Goal: Information Seeking & Learning: Compare options

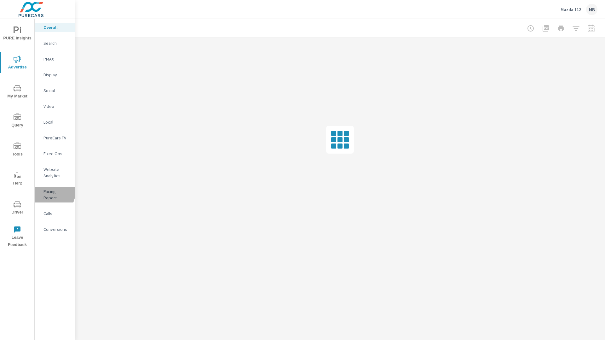
click at [48, 191] on p "Pacing Report" at bounding box center [56, 194] width 26 height 13
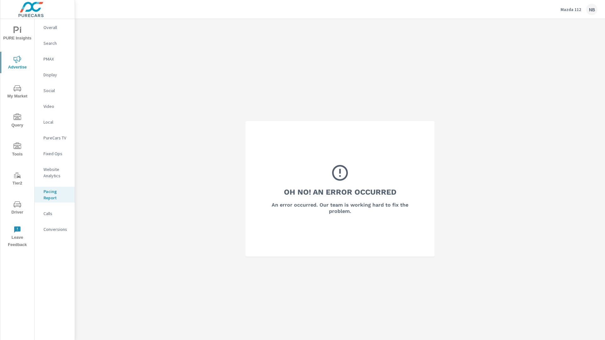
click at [14, 26] on icon "nav menu" at bounding box center [18, 30] width 8 height 8
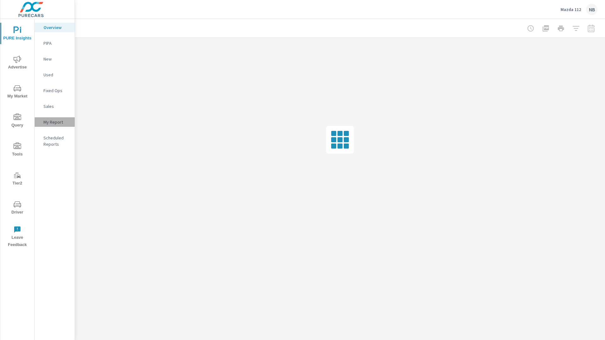
click at [49, 118] on div "My Report" at bounding box center [55, 121] width 40 height 9
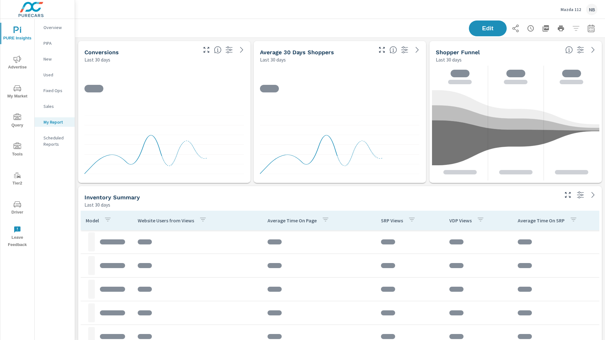
scroll to position [873, 530]
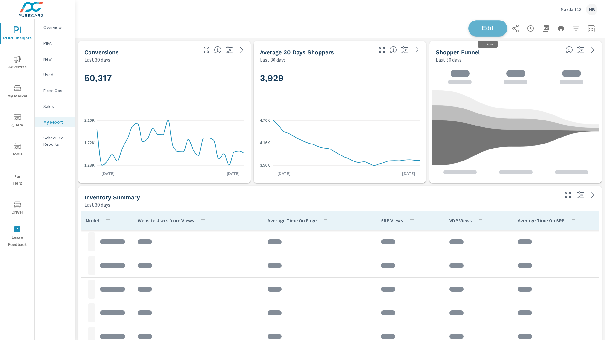
click at [495, 29] on span "Edit" at bounding box center [488, 28] width 26 height 6
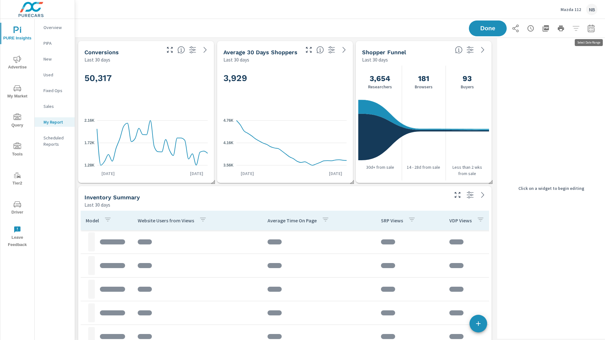
click at [593, 29] on icon "button" at bounding box center [591, 29] width 8 height 8
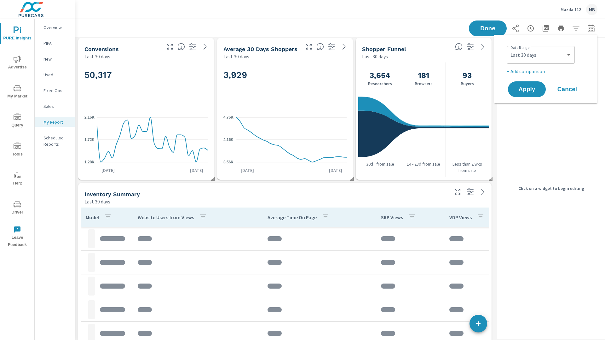
scroll to position [0, 0]
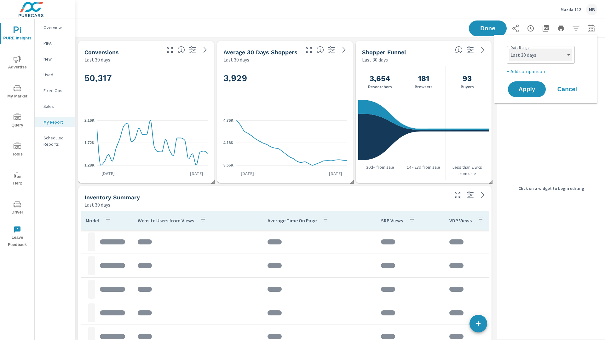
click at [554, 54] on select "Custom [DATE] Last week Last 7 days Last 14 days Last 30 days Last 45 days Last…" at bounding box center [540, 55] width 63 height 13
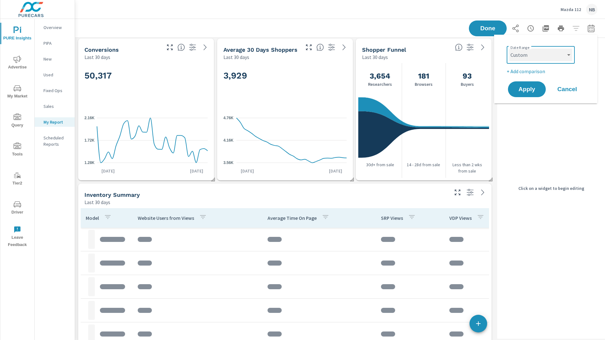
click at [509, 49] on select "Custom [DATE] Last week Last 7 days Last 14 days Last 30 days Last 45 days Last…" at bounding box center [540, 55] width 63 height 13
select select "custom"
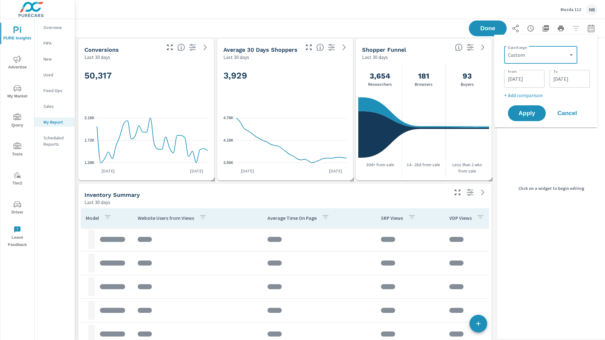
click at [521, 80] on input "08/31/2025" at bounding box center [524, 78] width 35 height 13
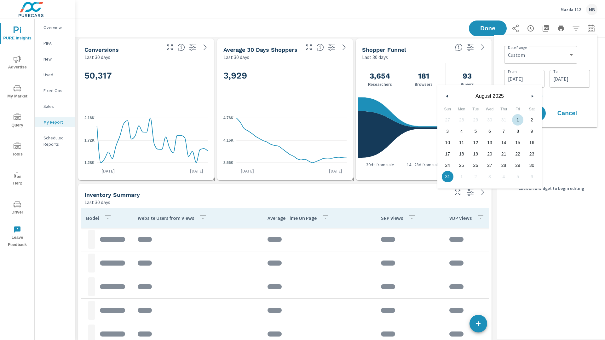
click at [517, 118] on span "1" at bounding box center [518, 120] width 14 height 8
click at [531, 96] on button "button" at bounding box center [532, 96] width 8 height 8
click at [463, 118] on span "1" at bounding box center [462, 120] width 14 height 8
type input "[DATE]"
click at [565, 93] on p "+ Add comparison" at bounding box center [547, 95] width 86 height 8
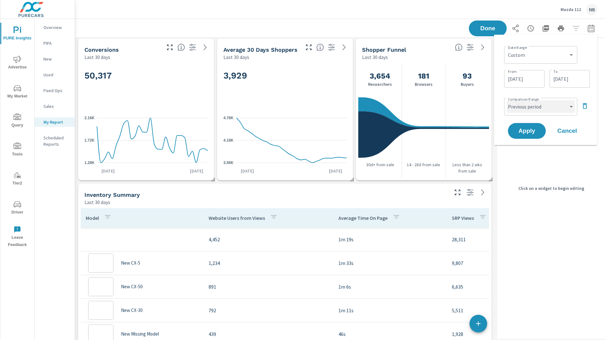
click at [537, 109] on select "Custom Previous period Previous month Previous year" at bounding box center [541, 106] width 68 height 13
click at [507, 100] on select "Custom Previous period Previous month Previous year" at bounding box center [541, 106] width 68 height 13
select select "Previous month"
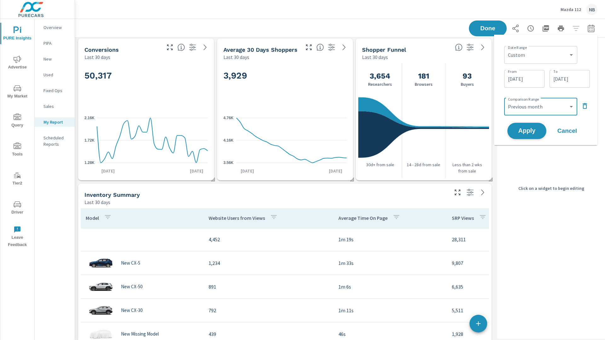
click at [534, 133] on span "Apply" at bounding box center [527, 131] width 26 height 6
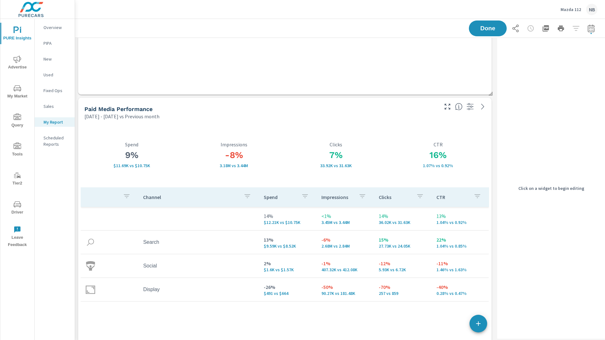
scroll to position [571, 0]
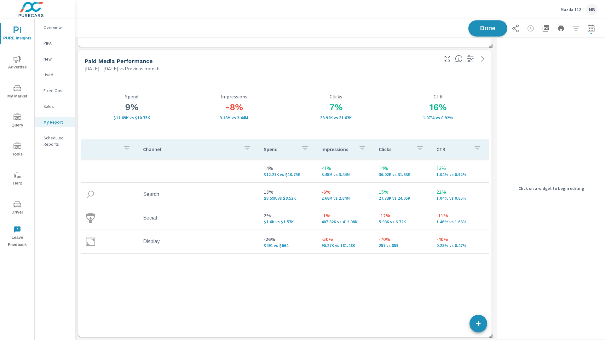
click at [491, 28] on span "Done" at bounding box center [488, 28] width 26 height 6
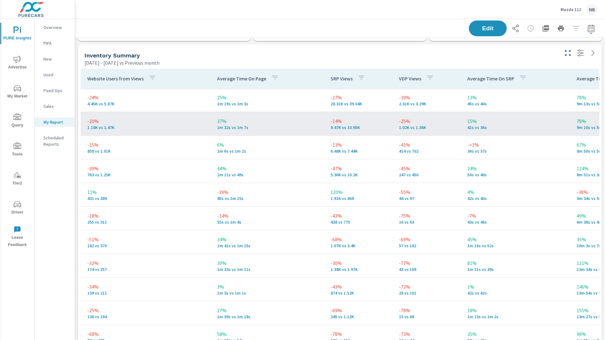
scroll to position [0, 0]
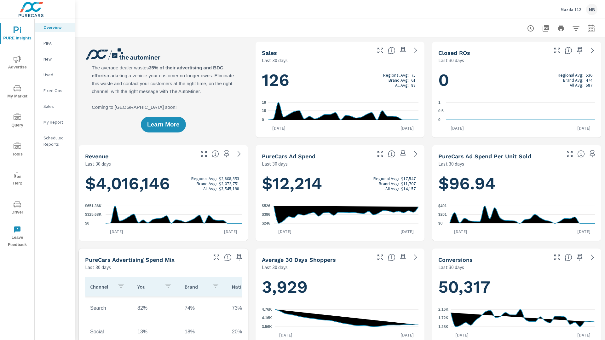
click at [10, 66] on span "Advertise" at bounding box center [17, 62] width 30 height 15
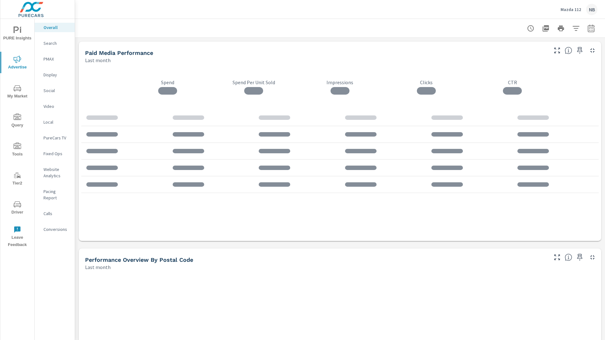
click at [66, 226] on p "Conversions" at bounding box center [56, 229] width 26 height 6
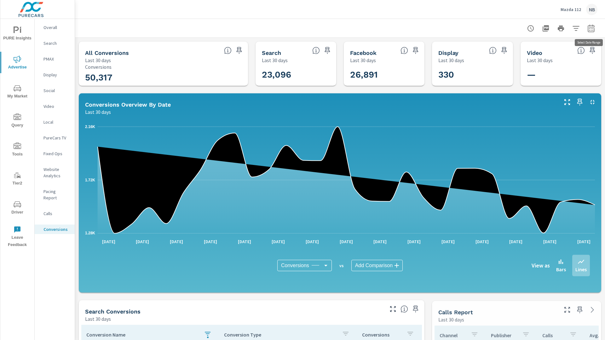
click at [590, 32] on icon "button" at bounding box center [591, 28] width 7 height 8
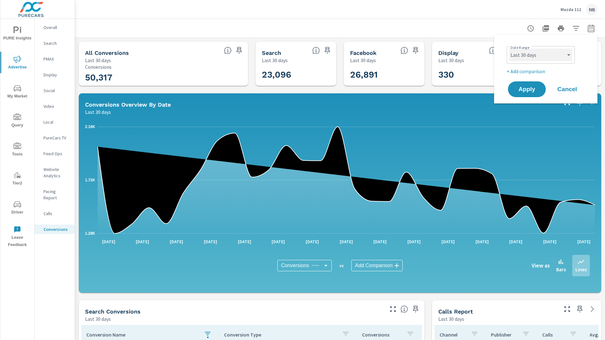
click at [547, 53] on select "Custom [DATE] Last week Last 7 days Last 14 days Last 30 days Last 45 days Last…" at bounding box center [540, 55] width 63 height 13
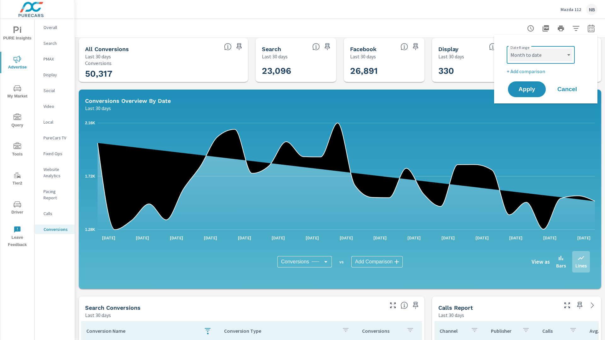
click at [509, 49] on select "Custom [DATE] Last week Last 7 days Last 14 days Last 30 days Last 45 days Last…" at bounding box center [540, 55] width 63 height 13
select select "Month to date"
click at [526, 72] on p "+ Add comparison" at bounding box center [547, 71] width 81 height 8
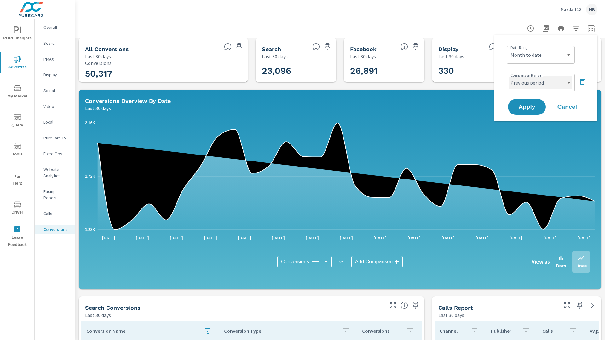
click at [538, 82] on select "Custom Previous period Previous month Previous year" at bounding box center [540, 82] width 63 height 13
click at [509, 76] on select "Custom Previous period Previous month Previous year" at bounding box center [540, 82] width 63 height 13
select select "Previous month"
click at [537, 56] on select "Custom [DATE] Last week Last 7 days Last 14 days Last 30 days Last 45 days Last…" at bounding box center [540, 55] width 63 height 13
click at [509, 49] on select "Custom [DATE] Last week Last 7 days Last 14 days Last 30 days Last 45 days Last…" at bounding box center [540, 55] width 63 height 13
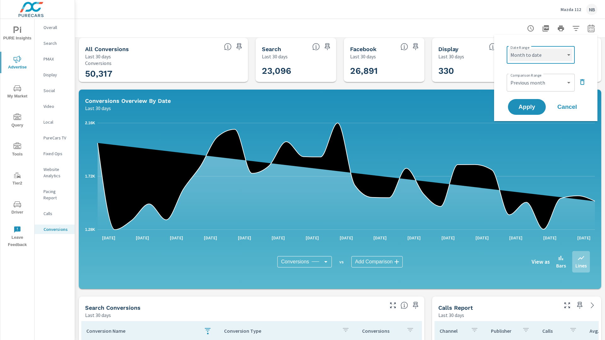
select select "custom"
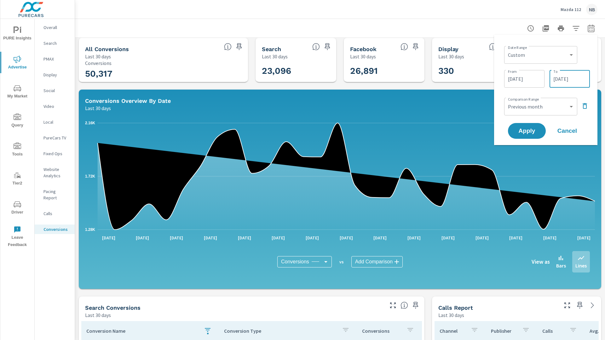
click at [571, 75] on input "[DATE]" at bounding box center [569, 78] width 35 height 13
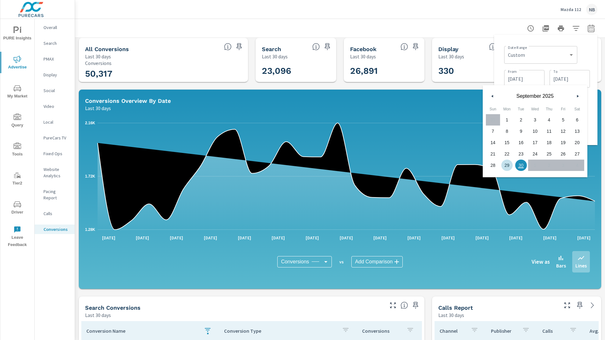
click at [508, 165] on span "29" at bounding box center [507, 165] width 14 height 8
type input "[DATE]"
drag, startPoint x: 586, startPoint y: 50, endPoint x: 585, endPoint y: 93, distance: 42.9
click at [586, 50] on div "Date Range Custom [DATE] Last week Last 7 days Last 14 days Last 30 days Last 4…" at bounding box center [547, 53] width 86 height 21
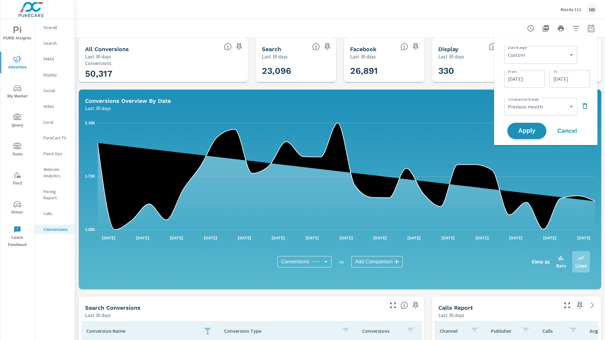
click at [526, 133] on span "Apply" at bounding box center [527, 131] width 26 height 6
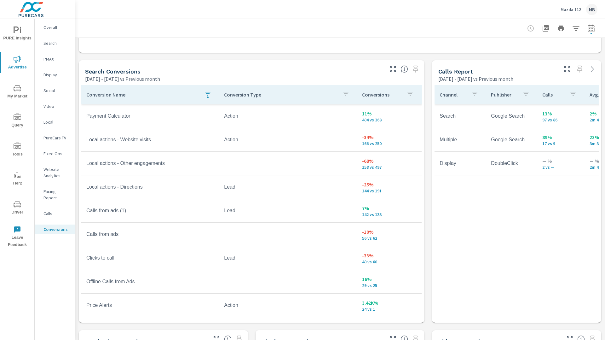
scroll to position [325, 0]
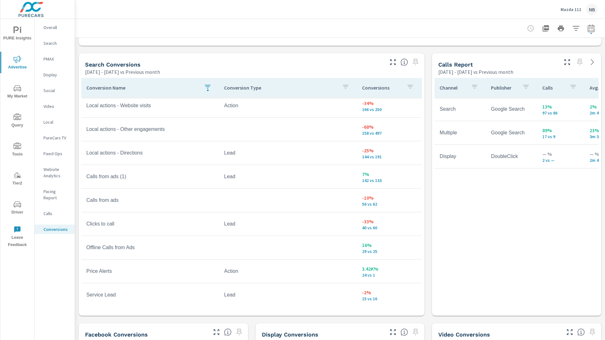
scroll to position [28, 0]
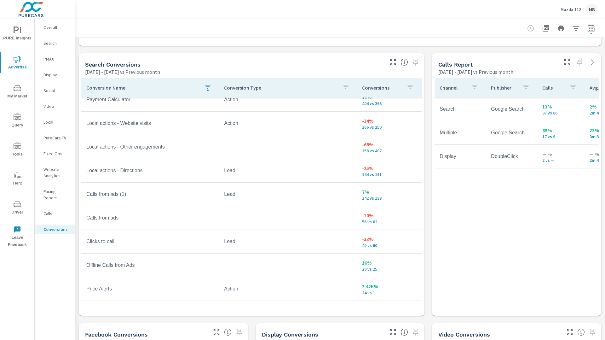
scroll to position [14, 0]
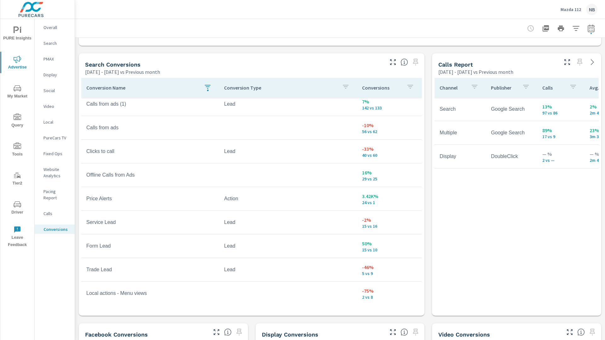
scroll to position [101, 0]
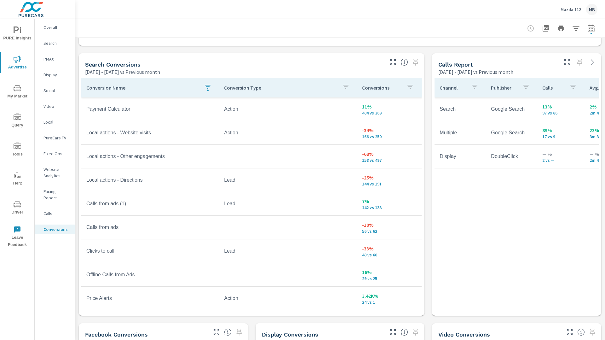
click at [46, 28] on p "Overall" at bounding box center [56, 27] width 26 height 6
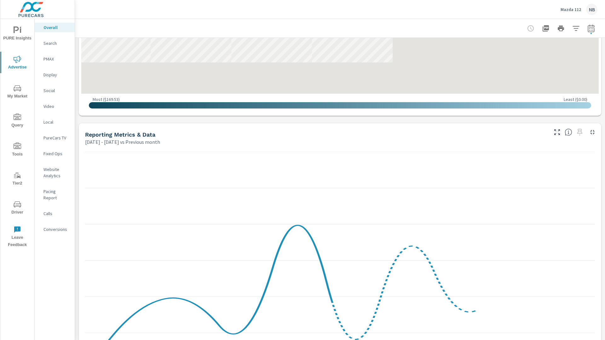
scroll to position [516, 0]
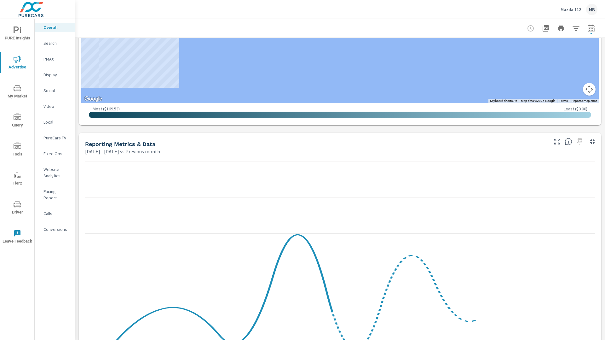
click at [75, 75] on div "Paid Media Performance [DATE] - [DATE] vs Previous month 9% $11.69K vs $10.75K …" at bounding box center [340, 95] width 530 height 1146
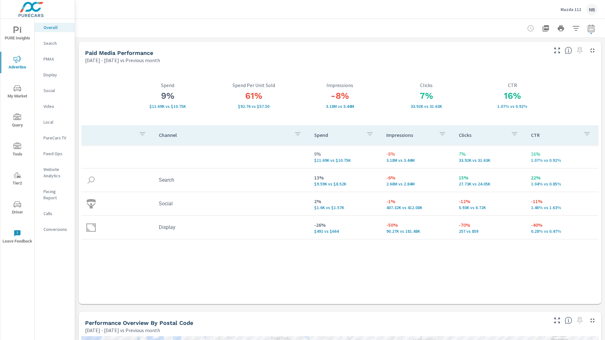
click at [23, 33] on span "PURE Insights" at bounding box center [17, 33] width 30 height 15
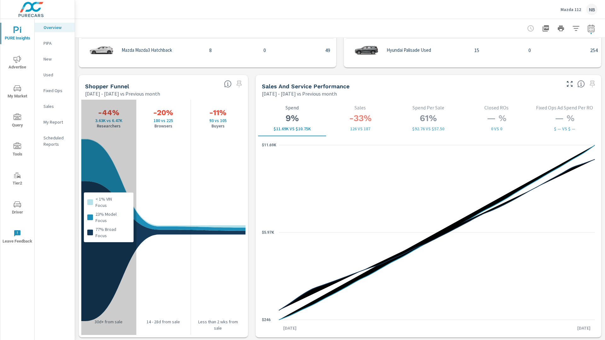
scroll to position [774, 0]
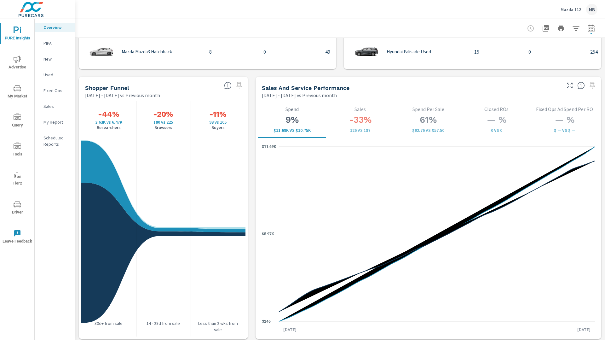
click at [59, 122] on p "My Report" at bounding box center [56, 122] width 26 height 6
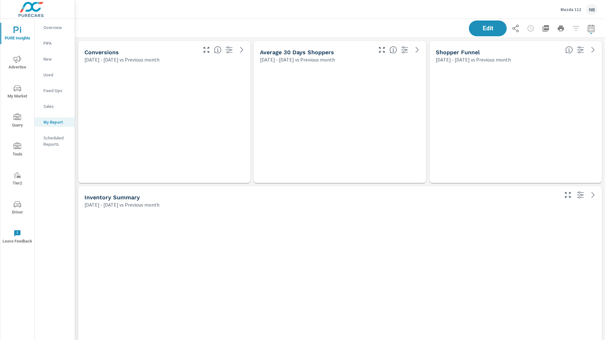
scroll to position [873, 530]
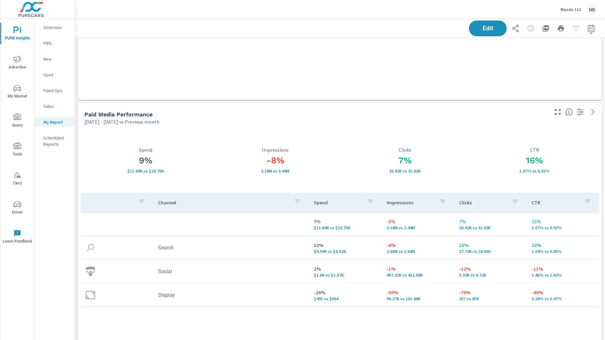
scroll to position [571, 0]
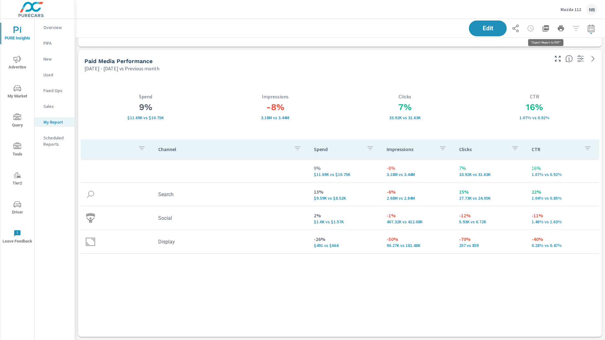
click at [545, 30] on icon "button" at bounding box center [546, 28] width 6 height 6
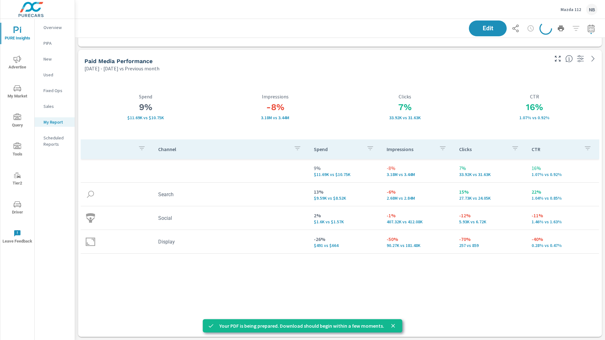
click at [26, 61] on span "Advertise" at bounding box center [17, 62] width 30 height 15
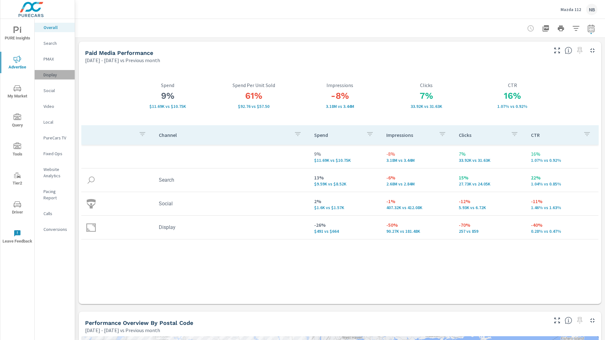
click at [50, 74] on p "Display" at bounding box center [56, 75] width 26 height 6
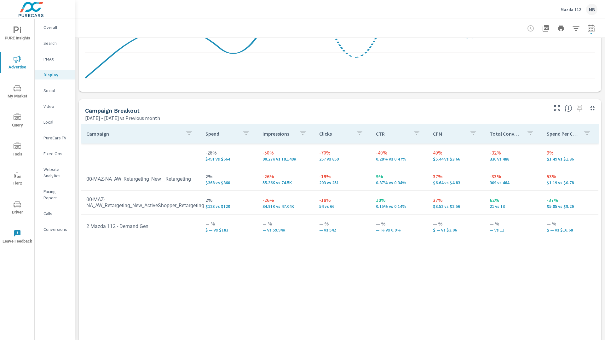
scroll to position [235, 0]
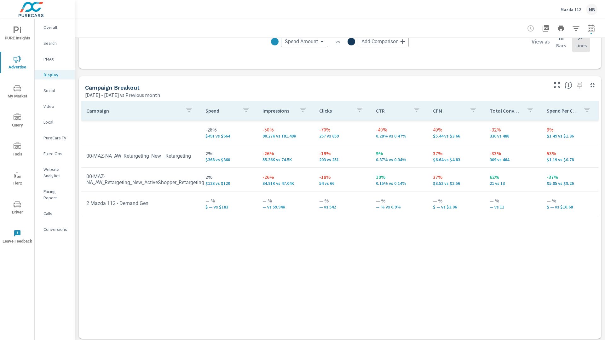
click at [14, 28] on icon "nav menu" at bounding box center [16, 29] width 5 height 7
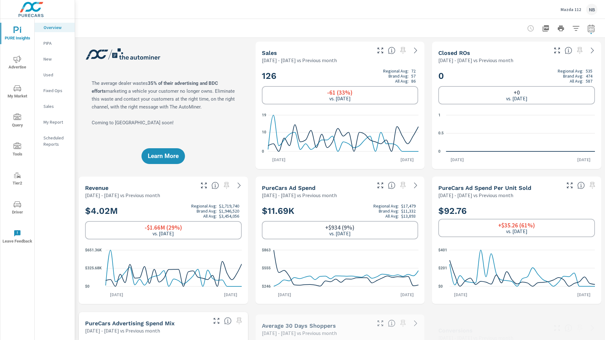
click at [57, 124] on p "My Report" at bounding box center [56, 122] width 26 height 6
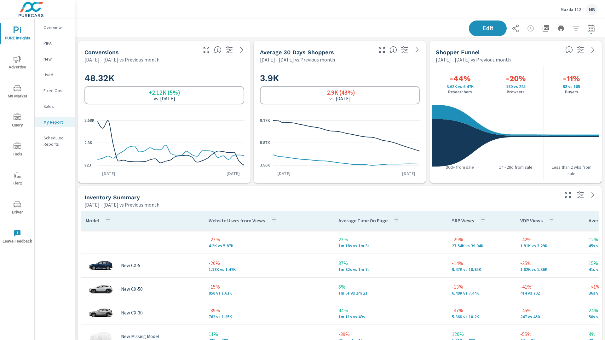
scroll to position [873, 530]
click at [577, 9] on p "Mazda 112" at bounding box center [570, 10] width 20 height 6
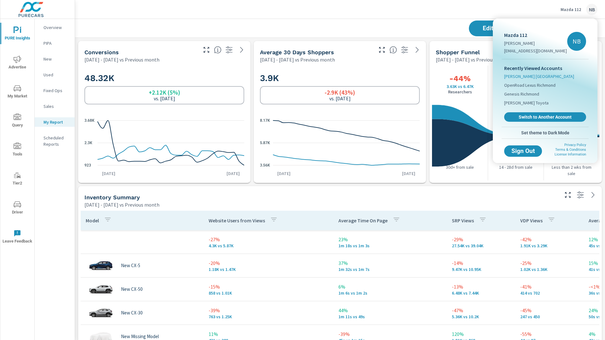
click at [515, 76] on span "[PERSON_NAME] [GEOGRAPHIC_DATA]" at bounding box center [539, 76] width 70 height 6
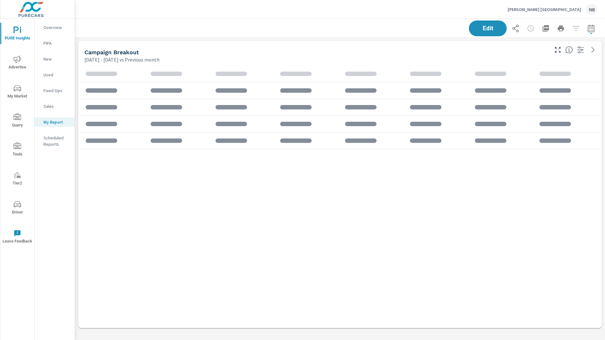
scroll to position [293, 530]
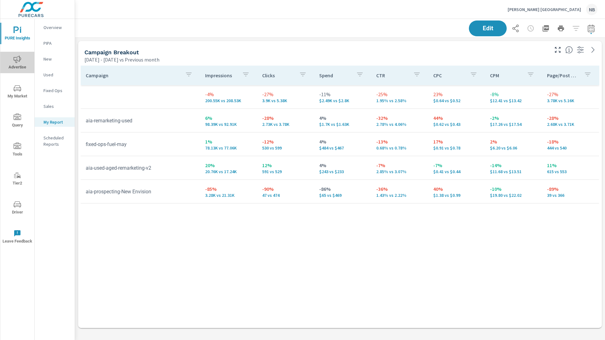
click at [22, 58] on span "Advertise" at bounding box center [17, 62] width 30 height 15
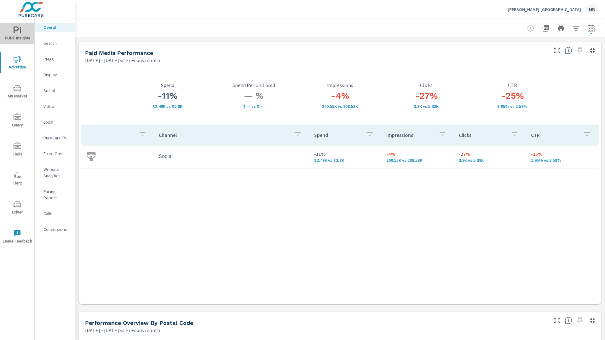
click at [11, 32] on span "PURE Insights" at bounding box center [17, 33] width 30 height 15
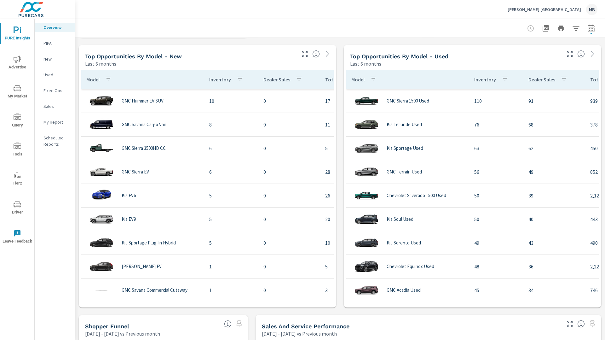
scroll to position [549, 0]
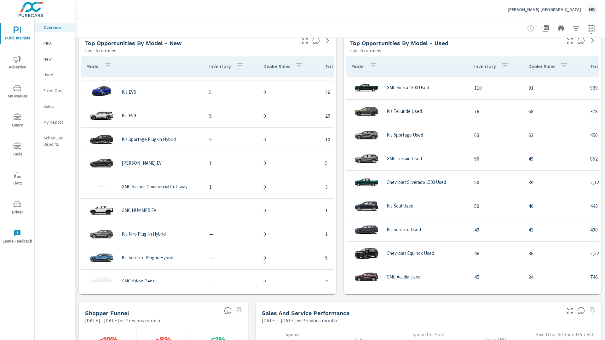
scroll to position [694, 0]
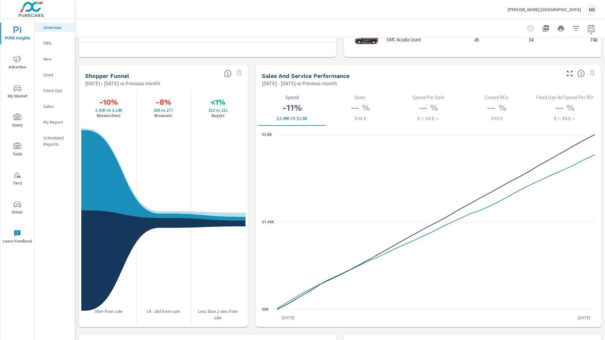
scroll to position [801, 0]
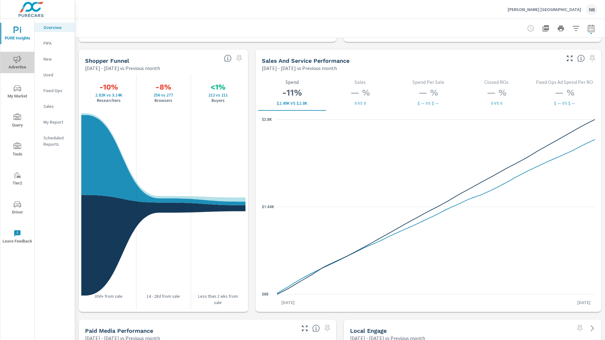
click at [19, 56] on icon "nav menu" at bounding box center [18, 59] width 8 height 8
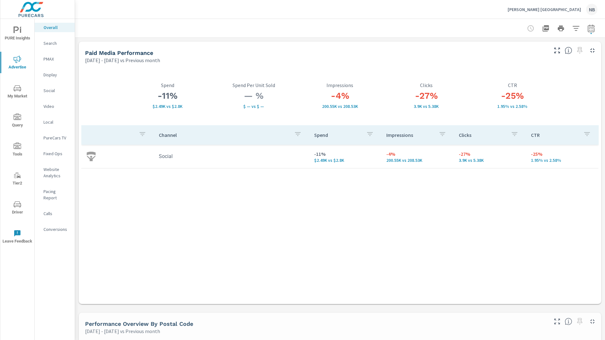
click at [53, 92] on p "Social" at bounding box center [56, 90] width 26 height 6
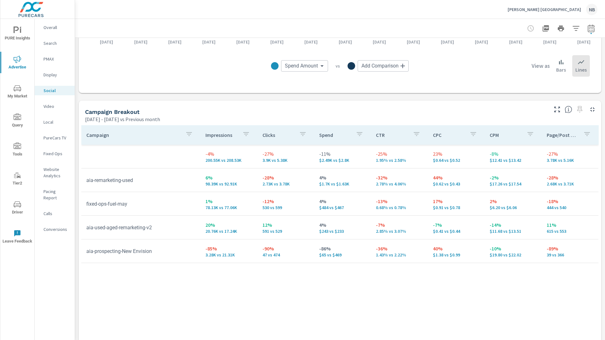
scroll to position [238, 0]
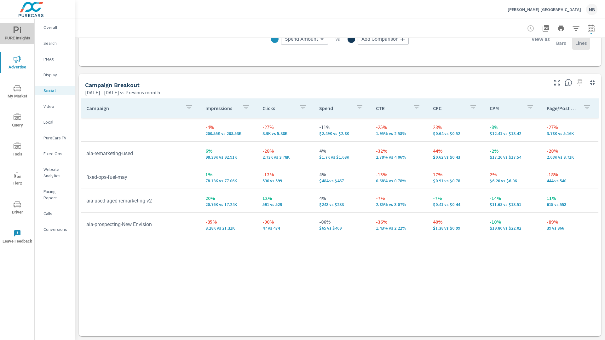
click at [14, 34] on icon "nav menu" at bounding box center [18, 30] width 8 height 8
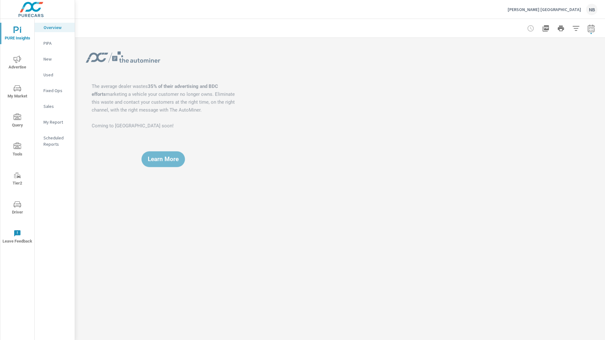
click at [50, 123] on p "My Report" at bounding box center [56, 122] width 26 height 6
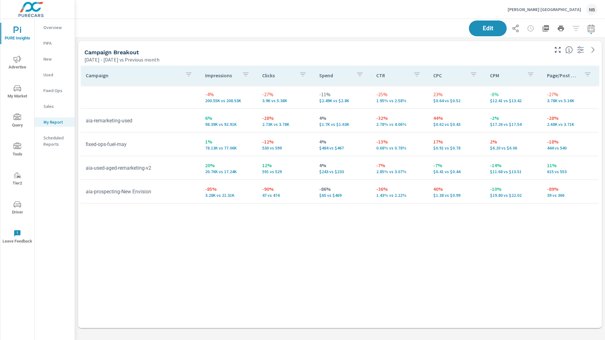
scroll to position [293, 530]
click at [590, 30] on icon "button" at bounding box center [591, 29] width 8 height 8
select select "Previous month"
click at [590, 30] on icon "button" at bounding box center [591, 29] width 8 height 8
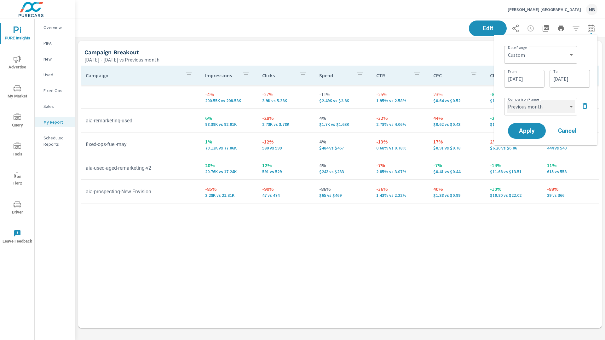
click at [537, 107] on select "Custom Previous period Previous month Previous year" at bounding box center [541, 106] width 68 height 13
click at [507, 100] on select "Custom Previous period Previous month Previous year" at bounding box center [541, 106] width 68 height 13
select select "Previous year"
click at [534, 131] on span "Apply" at bounding box center [527, 131] width 26 height 6
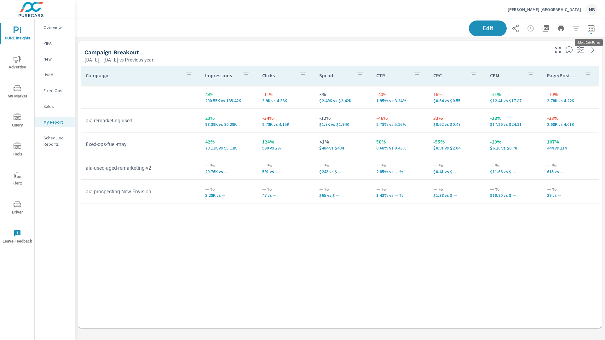
click at [592, 28] on icon "button" at bounding box center [591, 29] width 4 height 3
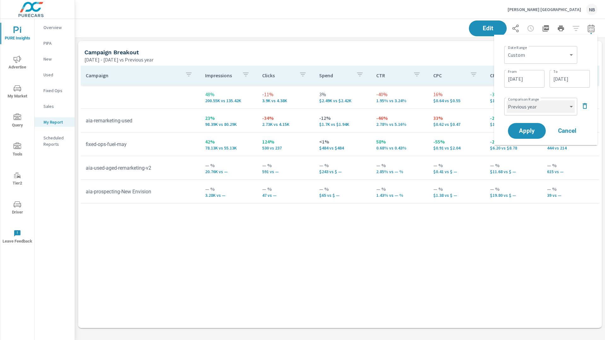
click at [547, 106] on select "Custom Previous period Previous month Previous year" at bounding box center [541, 106] width 68 height 13
click at [507, 100] on select "Custom Previous period Previous month Previous year" at bounding box center [541, 106] width 68 height 13
select select "Previous month"
click at [534, 128] on span "Apply" at bounding box center [527, 131] width 26 height 6
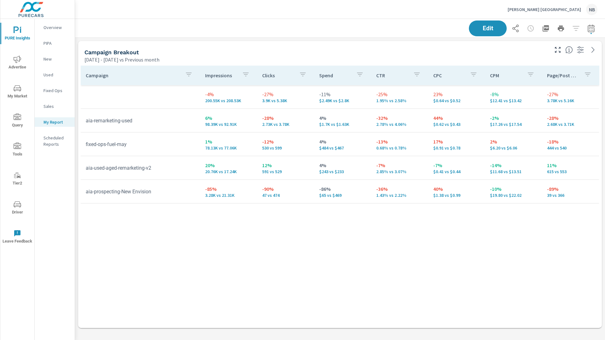
click at [593, 30] on icon "button" at bounding box center [591, 29] width 4 height 3
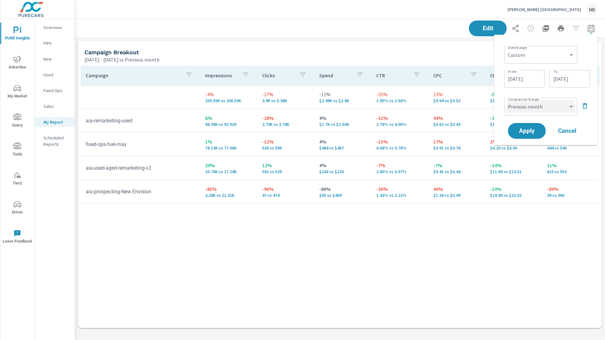
click at [535, 112] on select "Custom Previous period Previous month Previous year" at bounding box center [541, 106] width 68 height 13
click at [507, 100] on select "Custom Previous period Previous month Previous year" at bounding box center [541, 106] width 68 height 13
select select "Previous period"
click at [529, 129] on span "Apply" at bounding box center [527, 131] width 26 height 6
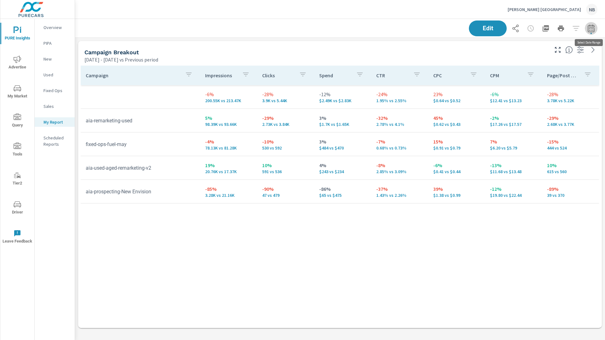
click at [590, 32] on icon "button" at bounding box center [591, 28] width 7 height 8
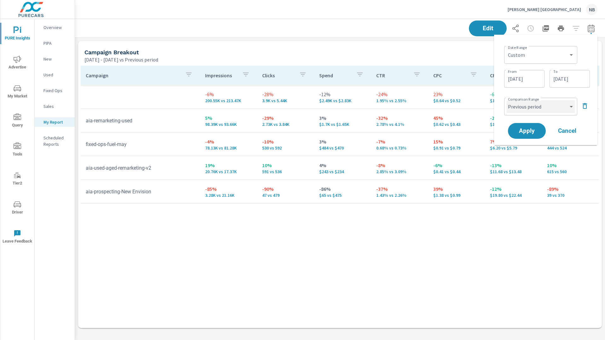
click at [549, 104] on select "Custom Previous period Previous month Previous year" at bounding box center [541, 106] width 68 height 13
click at [507, 100] on select "Custom Previous period Previous month Previous year" at bounding box center [541, 106] width 68 height 13
select select "Previous month"
click at [536, 132] on span "Apply" at bounding box center [527, 131] width 26 height 6
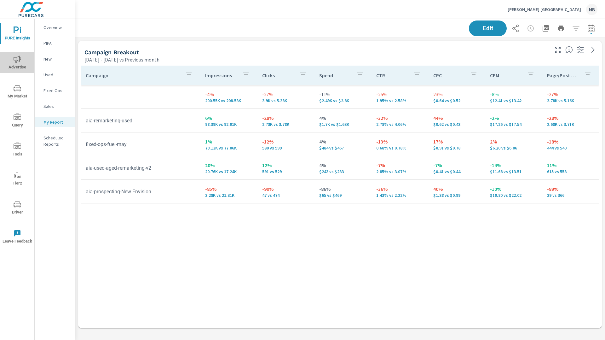
click at [13, 65] on span "Advertise" at bounding box center [17, 62] width 30 height 15
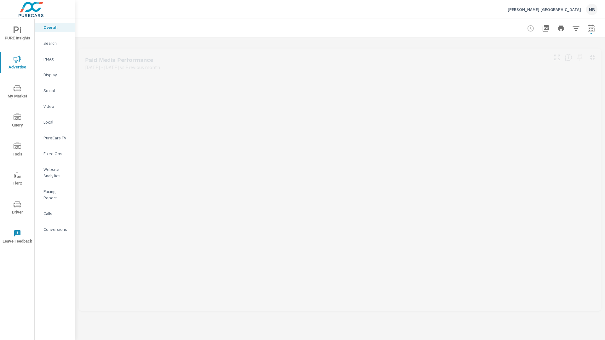
click at [11, 35] on span "PURE Insights" at bounding box center [17, 33] width 30 height 15
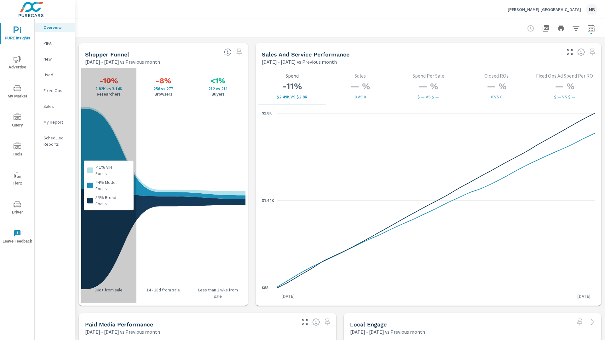
scroll to position [801, 0]
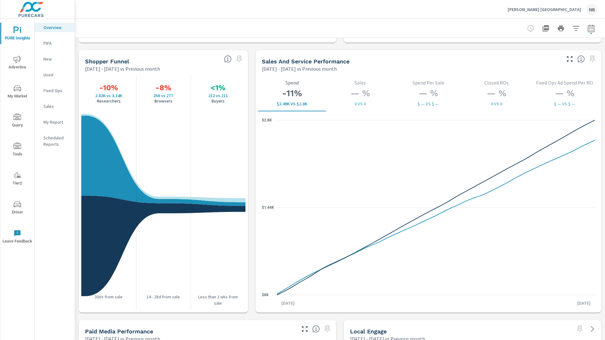
click at [406, 28] on div at bounding box center [340, 28] width 515 height 19
click at [573, 29] on icon "button" at bounding box center [576, 29] width 8 height 8
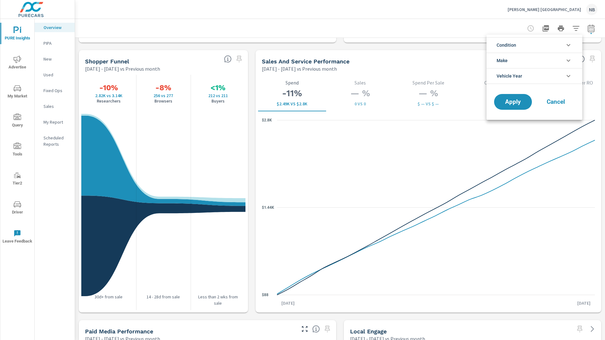
click at [539, 40] on li "Condition" at bounding box center [534, 44] width 96 height 15
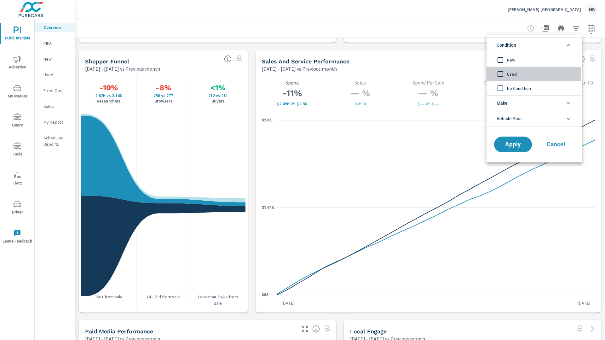
drag, startPoint x: 509, startPoint y: 75, endPoint x: 526, endPoint y: 115, distance: 44.1
click at [509, 75] on span "Used" at bounding box center [541, 74] width 69 height 8
click at [523, 145] on span "Apply" at bounding box center [513, 144] width 26 height 6
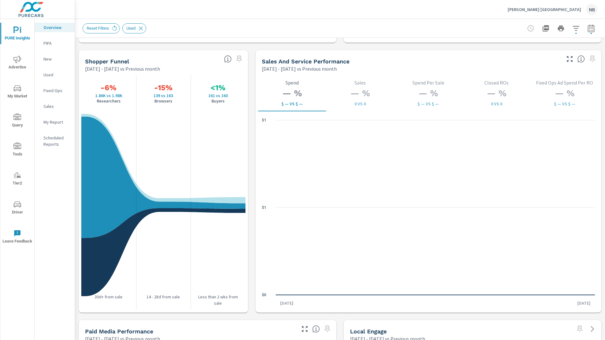
click at [575, 30] on icon "button" at bounding box center [575, 28] width 7 height 5
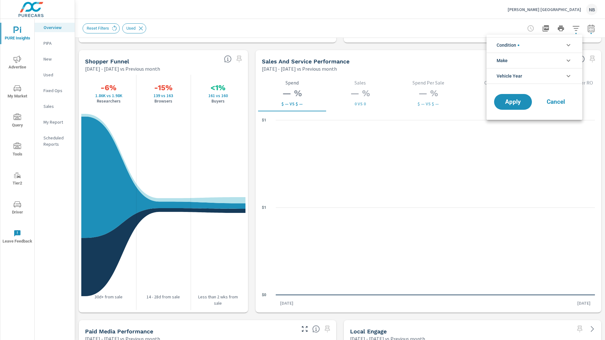
click at [520, 46] on li "Condition" at bounding box center [534, 44] width 96 height 15
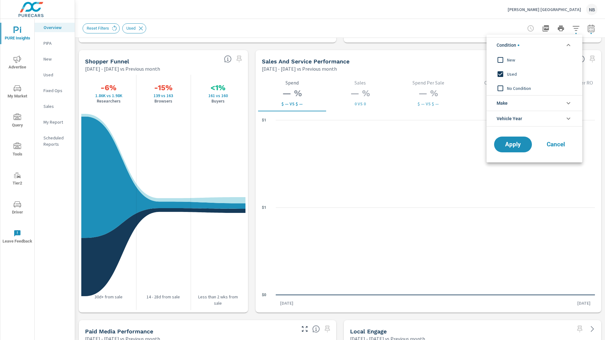
click at [509, 60] on span "New" at bounding box center [541, 60] width 69 height 8
click at [508, 71] on div "Used" at bounding box center [533, 74] width 95 height 14
click at [509, 142] on span "Apply" at bounding box center [513, 144] width 26 height 6
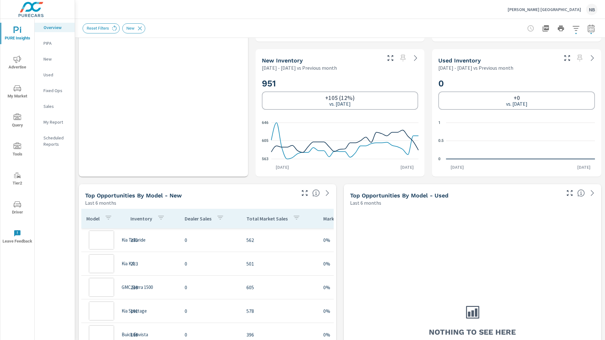
scroll to position [685, 0]
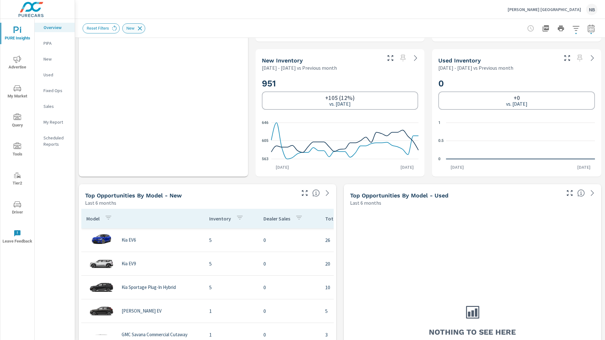
click at [143, 28] on icon at bounding box center [139, 28] width 7 height 7
click at [143, 28] on div "New" at bounding box center [291, 28] width 416 height 10
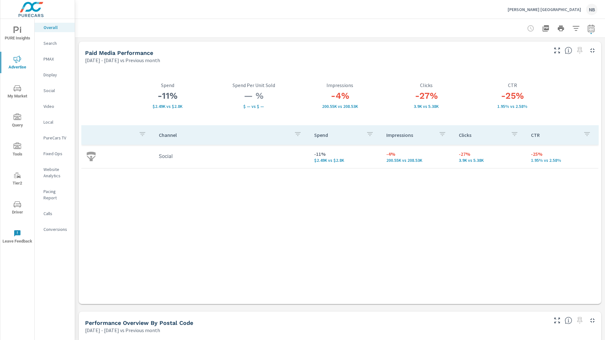
click at [56, 226] on p "Conversions" at bounding box center [56, 229] width 26 height 6
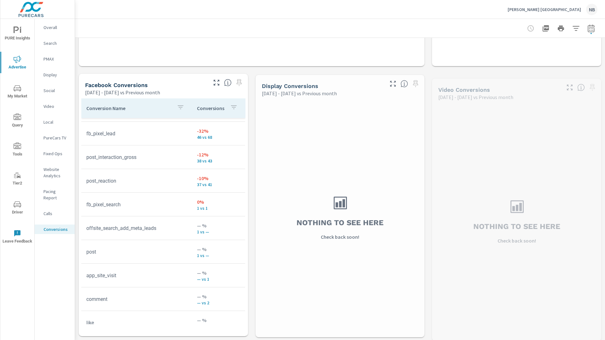
scroll to position [125, 0]
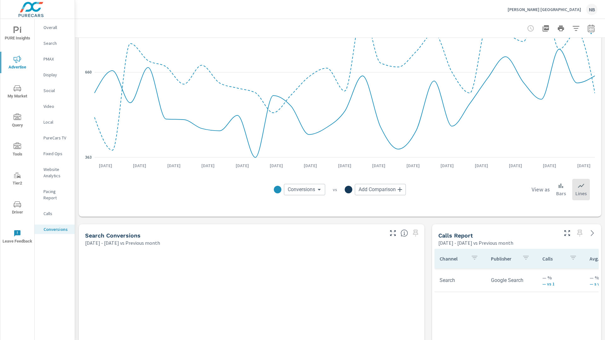
scroll to position [148, 0]
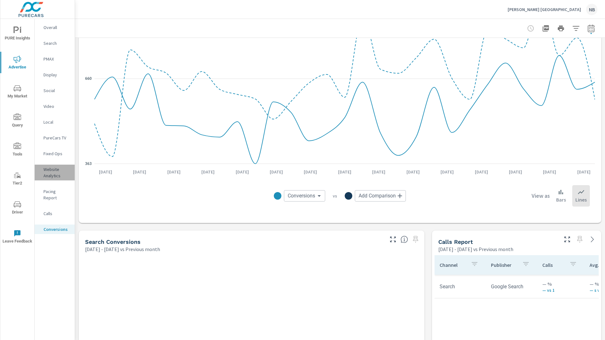
click at [49, 169] on p "Website Analytics" at bounding box center [56, 172] width 26 height 13
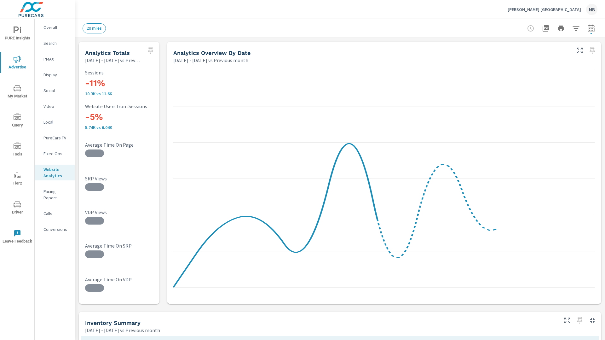
click at [593, 31] on icon "button" at bounding box center [591, 29] width 8 height 8
select select "Previous month"
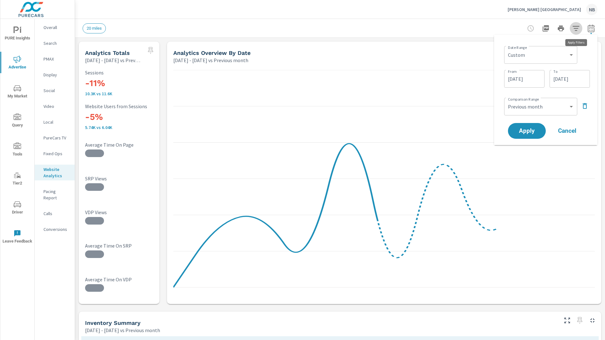
click at [575, 29] on icon "button" at bounding box center [576, 29] width 8 height 8
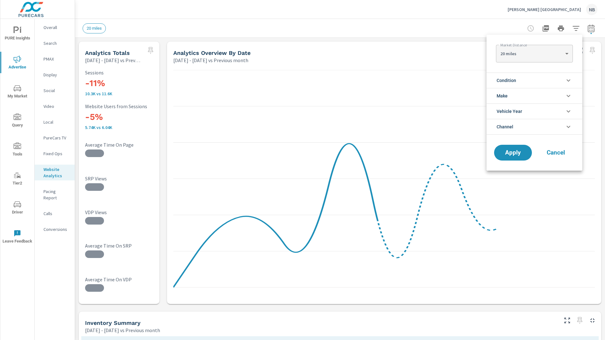
click at [526, 81] on li "Condition" at bounding box center [534, 79] width 96 height 15
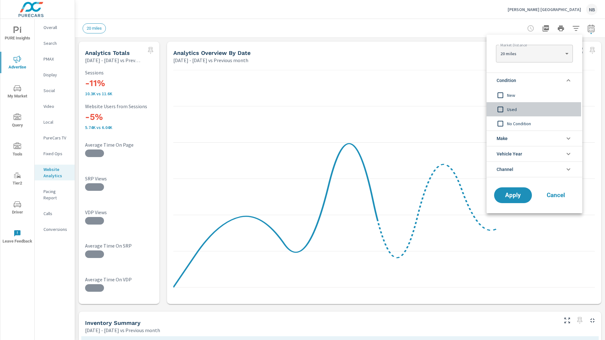
click at [517, 106] on span "Used" at bounding box center [541, 110] width 69 height 8
click at [524, 195] on span "Apply" at bounding box center [513, 195] width 26 height 6
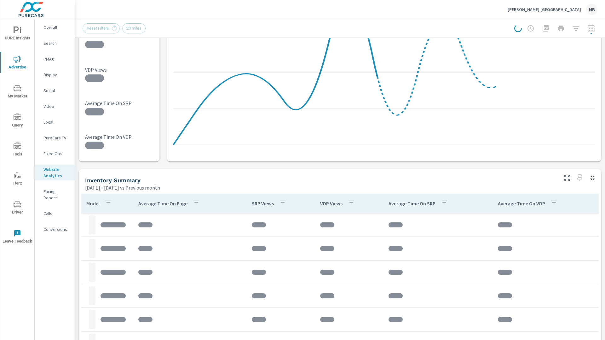
scroll to position [157, 0]
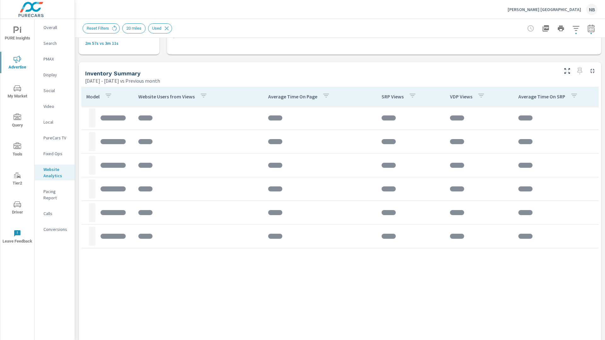
scroll to position [250, 0]
